Goal: Information Seeking & Learning: Understand process/instructions

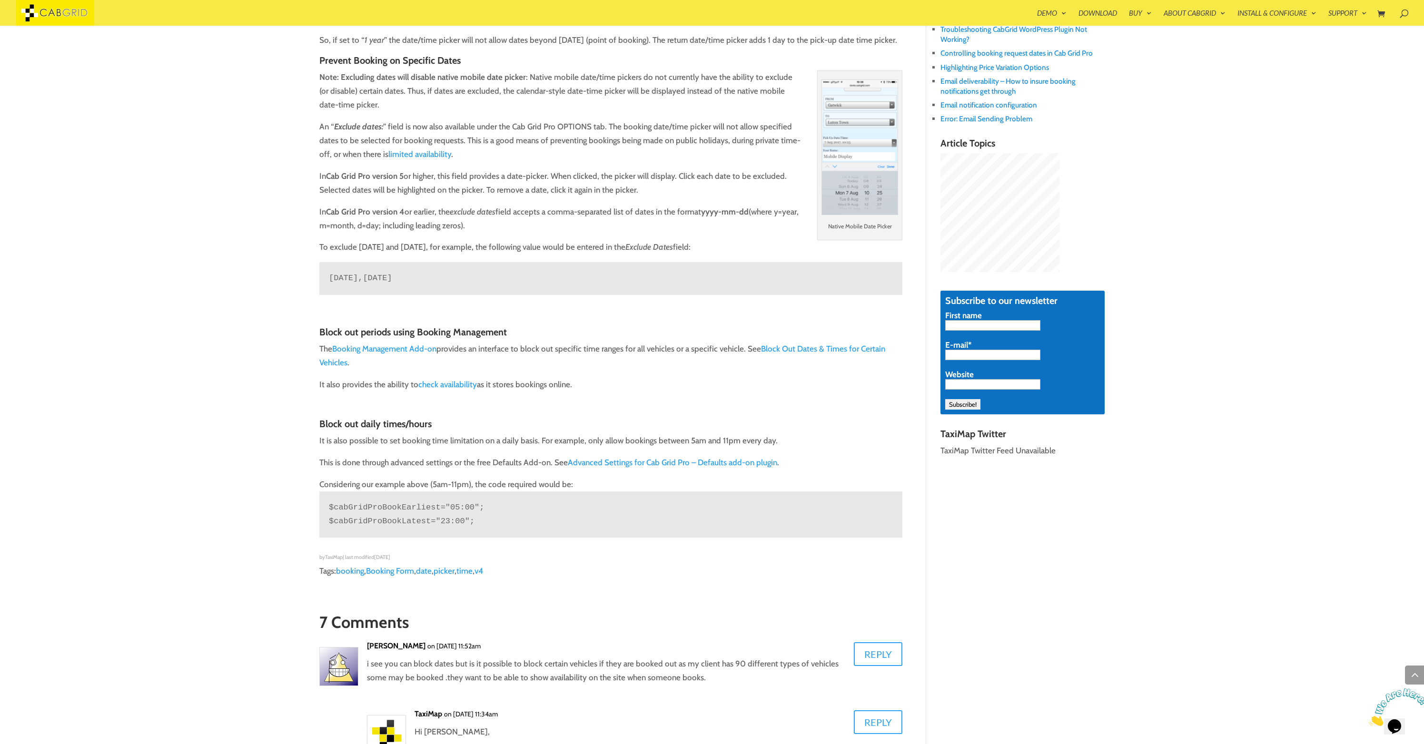
scroll to position [421, 0]
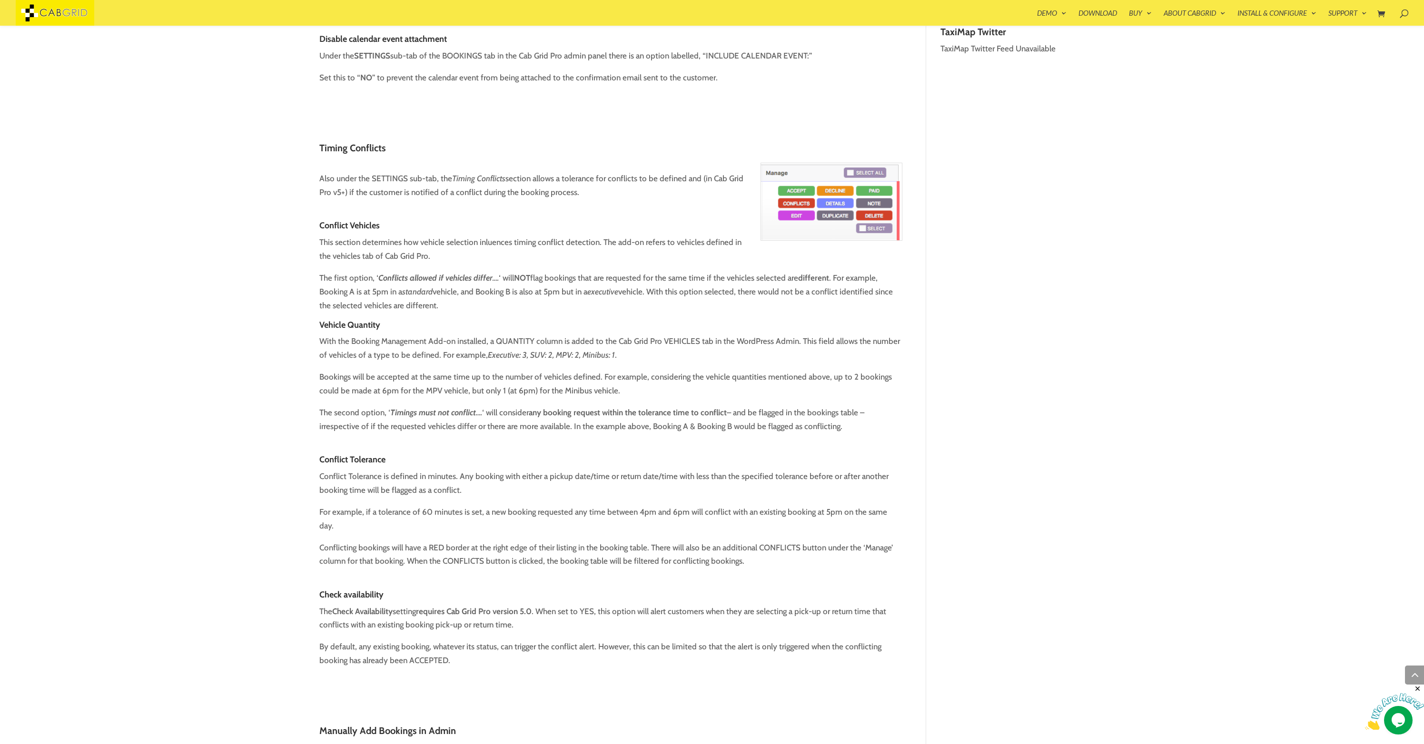
scroll to position [899, 0]
